Goal: Information Seeking & Learning: Learn about a topic

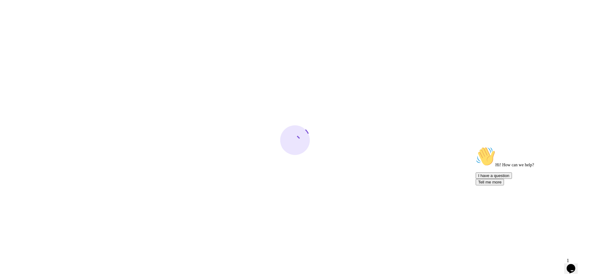
click at [575, 265] on icon "Chat widget" at bounding box center [571, 268] width 9 height 9
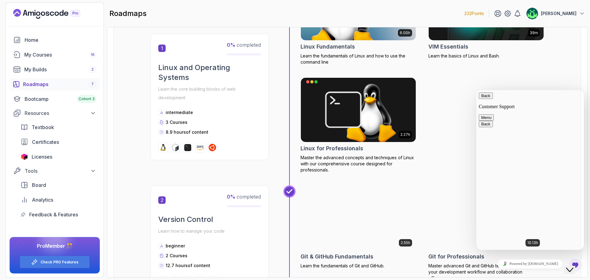
scroll to position [307, 0]
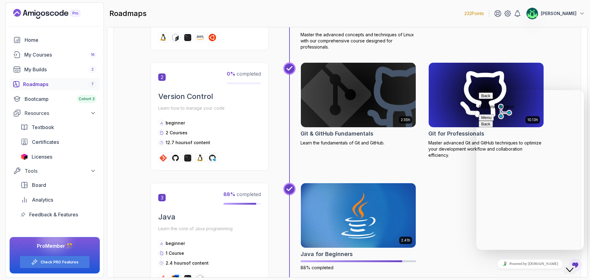
click at [572, 267] on icon "Close Chat This icon closes the chat window." at bounding box center [569, 269] width 7 height 7
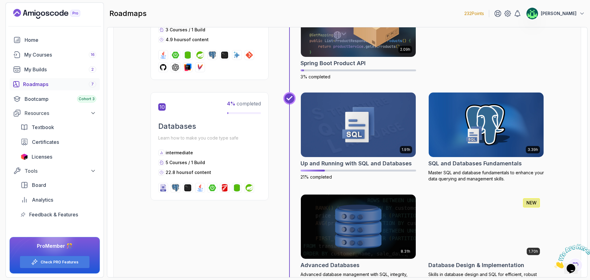
scroll to position [1321, 0]
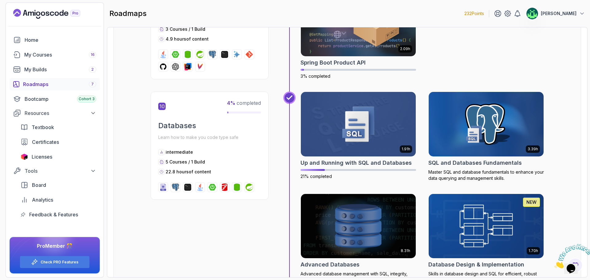
click at [554, 264] on icon "Close" at bounding box center [554, 266] width 0 height 5
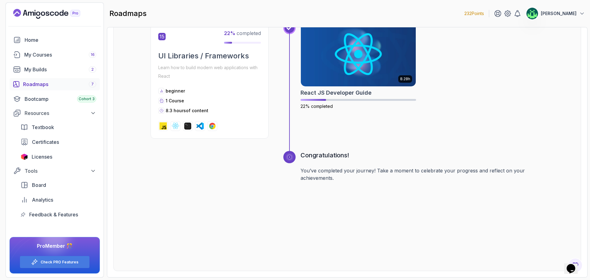
scroll to position [2394, 0]
drag, startPoint x: 373, startPoint y: 182, endPoint x: 360, endPoint y: 179, distance: 13.2
click at [373, 182] on div "Congratulations! You’ve completed your journey! Take a moment to celebrate your…" at bounding box center [421, 205] width 243 height 108
click at [312, 172] on p "You’ve completed your journey! Take a moment to celebrate your progress and ref…" at bounding box center [421, 174] width 243 height 15
click at [300, 171] on div "Congratulations! You’ve completed your journey! Take a moment to celebrate your…" at bounding box center [413, 205] width 261 height 108
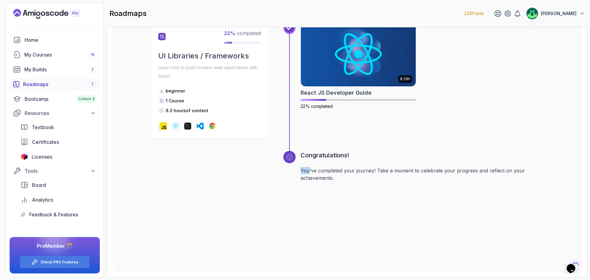
click at [299, 171] on div "Congratulations! You’ve completed your journey! Take a moment to celebrate your…" at bounding box center [413, 205] width 261 height 108
click at [307, 181] on p "You’ve completed your journey! Take a moment to celebrate your progress and ref…" at bounding box center [421, 174] width 243 height 15
click at [300, 171] on p "You’ve completed your journey! Take a moment to celebrate your progress and ref…" at bounding box center [421, 174] width 243 height 15
click at [345, 174] on p "You’ve completed your journey! Take a moment to celebrate your progress and ref…" at bounding box center [421, 174] width 243 height 15
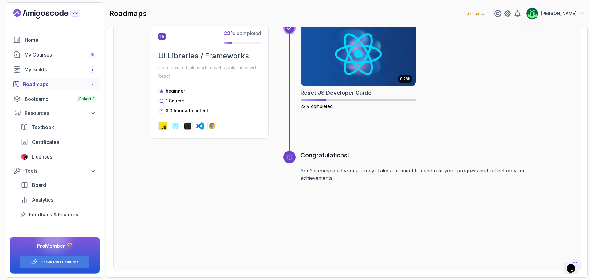
drag, startPoint x: 352, startPoint y: 181, endPoint x: 341, endPoint y: 180, distance: 11.2
click at [344, 180] on p "You’ve completed your journey! Take a moment to celebrate your progress and ref…" at bounding box center [421, 174] width 243 height 15
click at [336, 178] on p "You’ve completed your journey! Take a moment to celebrate your progress and ref…" at bounding box center [421, 174] width 243 height 15
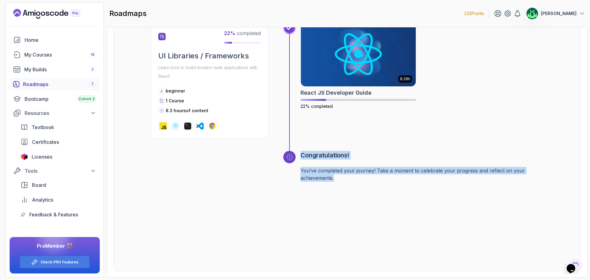
drag, startPoint x: 326, startPoint y: 178, endPoint x: 296, endPoint y: 174, distance: 29.4
click at [296, 174] on div "Congratulations! You’ve completed your journey! Take a moment to celebrate your…" at bounding box center [413, 205] width 261 height 108
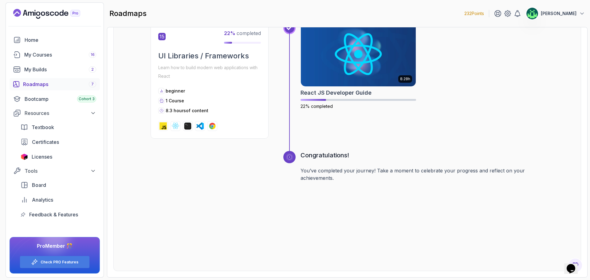
click at [296, 174] on div "Congratulations! You’ve completed your journey! Take a moment to celebrate your…" at bounding box center [413, 205] width 261 height 108
drag, startPoint x: 299, startPoint y: 167, endPoint x: 363, endPoint y: 194, distance: 69.6
click at [324, 175] on div "Congratulations! You’ve completed your journey! Take a moment to celebrate your…" at bounding box center [413, 205] width 261 height 108
click at [367, 194] on div "Congratulations! You’ve completed your journey! Take a moment to celebrate your…" at bounding box center [421, 205] width 243 height 108
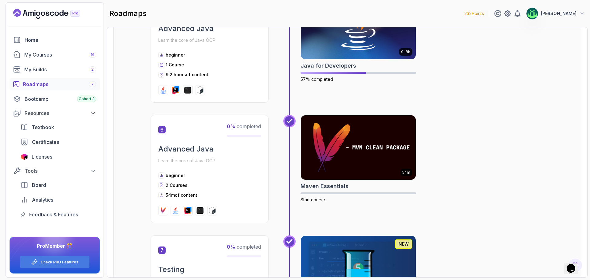
scroll to position [735, 0]
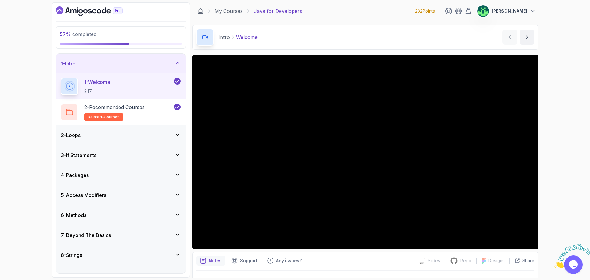
click at [175, 61] on icon at bounding box center [177, 63] width 6 height 6
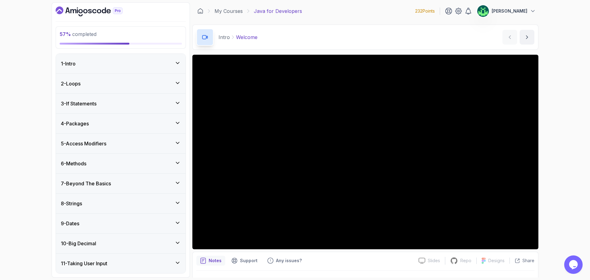
click at [176, 104] on icon at bounding box center [177, 103] width 6 height 6
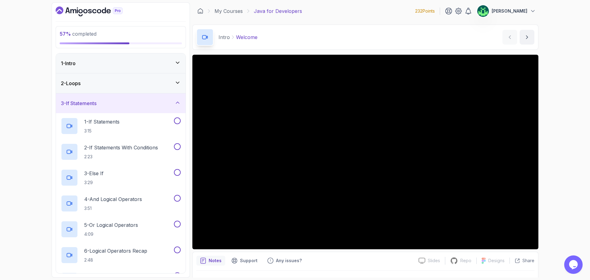
click at [156, 104] on div "3 - If Statements" at bounding box center [121, 103] width 120 height 7
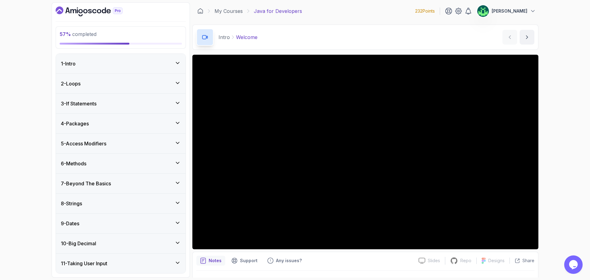
click at [170, 82] on div "2 - Loops" at bounding box center [121, 83] width 120 height 7
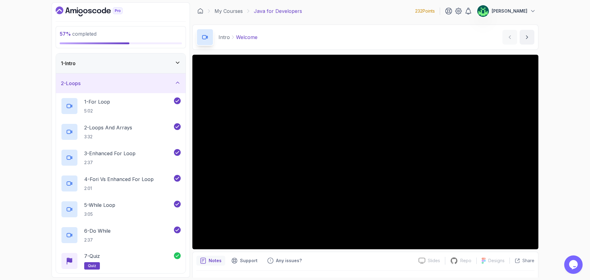
click at [173, 81] on div "2 - Loops" at bounding box center [121, 83] width 120 height 7
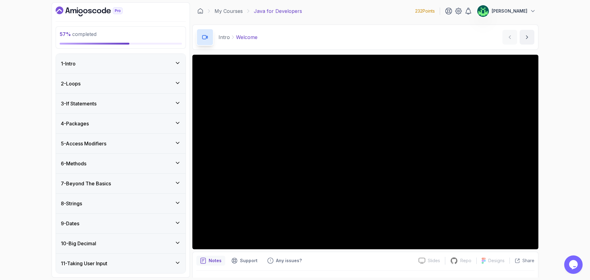
click at [175, 124] on icon at bounding box center [177, 123] width 6 height 6
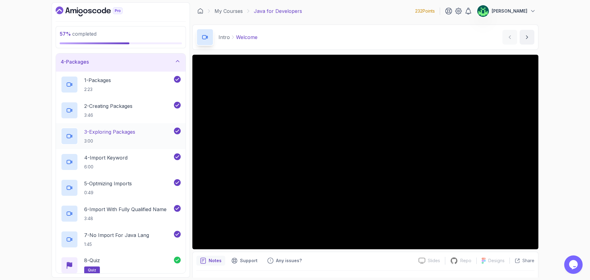
scroll to position [31, 0]
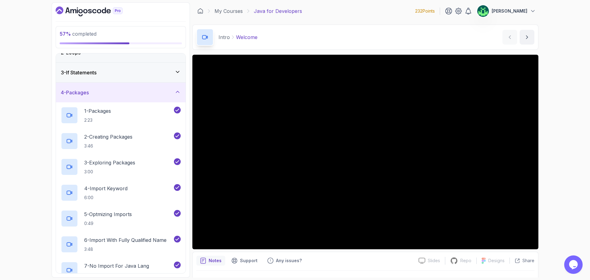
click at [159, 95] on div "4 - Packages" at bounding box center [121, 92] width 120 height 7
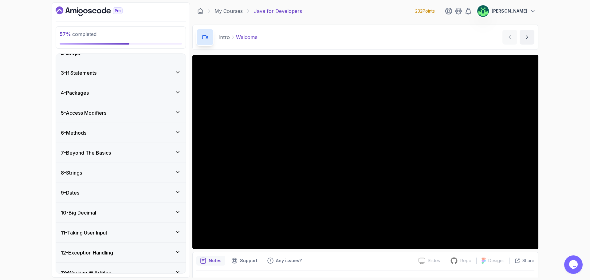
scroll to position [0, 0]
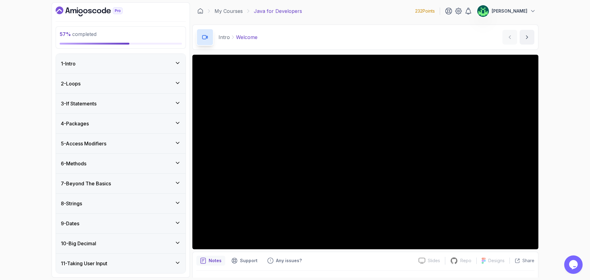
click at [129, 148] on div "5 - Access Modifiers" at bounding box center [121, 144] width 130 height 20
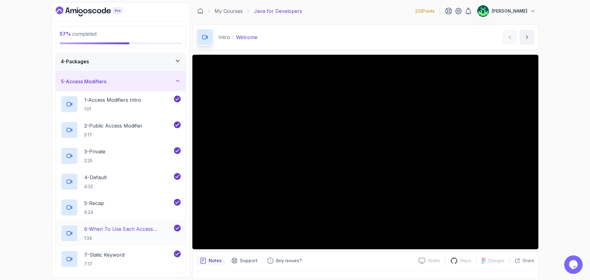
scroll to position [61, 0]
click at [147, 84] on div "5 - Access Modifiers" at bounding box center [121, 81] width 120 height 7
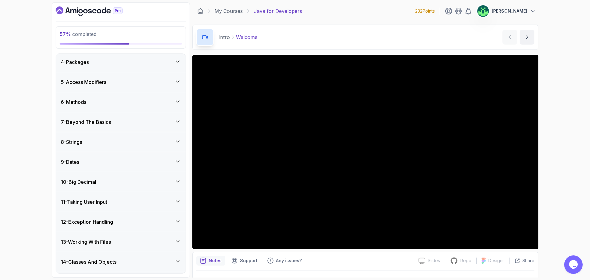
click at [164, 103] on div "6 - Methods" at bounding box center [121, 101] width 120 height 7
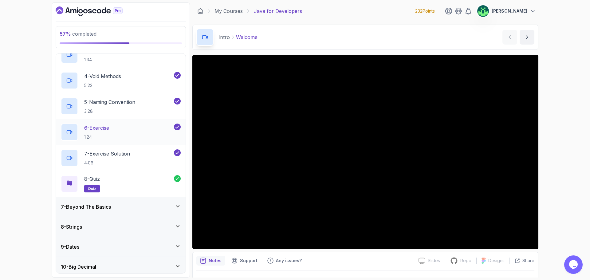
scroll to position [184, 0]
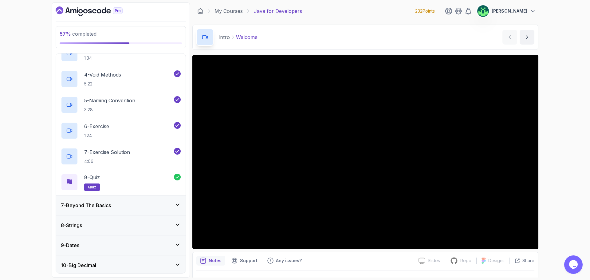
click at [140, 202] on div "7 - Beyond The Basics" at bounding box center [121, 205] width 120 height 7
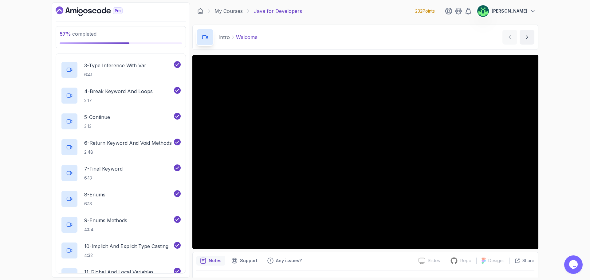
scroll to position [96, 0]
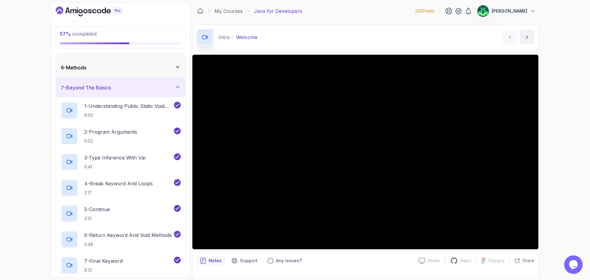
click at [125, 91] on div "7 - Beyond The Basics" at bounding box center [121, 87] width 120 height 7
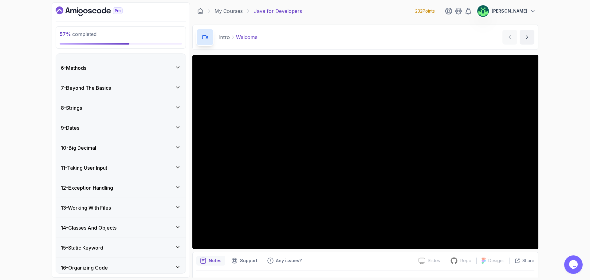
scroll to position [34, 0]
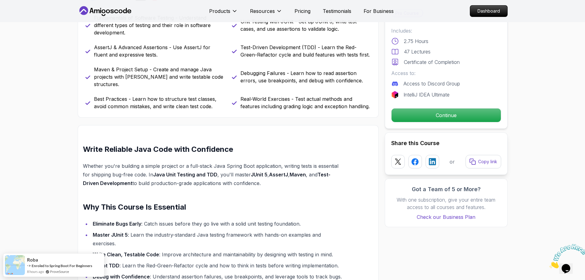
scroll to position [430, 0]
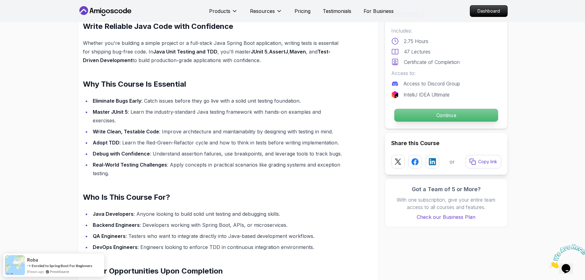
click at [439, 115] on p "Continue" at bounding box center [446, 115] width 104 height 13
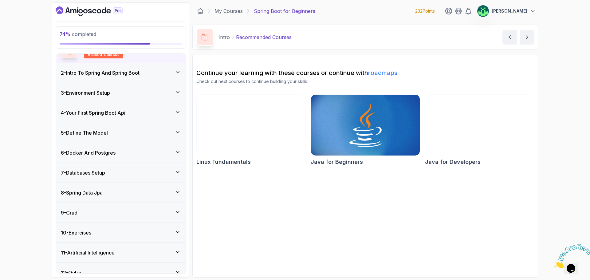
scroll to position [72, 0]
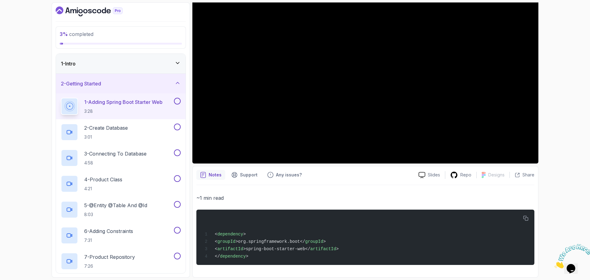
click at [175, 85] on icon at bounding box center [177, 83] width 6 height 6
